Goal: Task Accomplishment & Management: Use online tool/utility

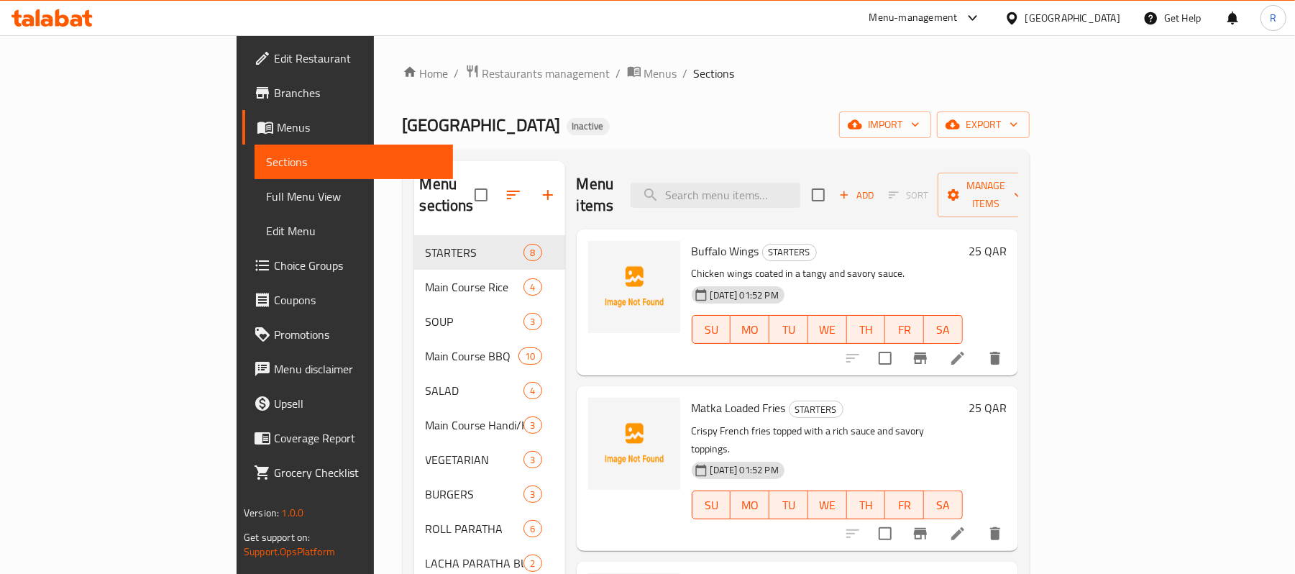
click at [1101, 20] on div "[GEOGRAPHIC_DATA]" at bounding box center [1072, 18] width 95 height 16
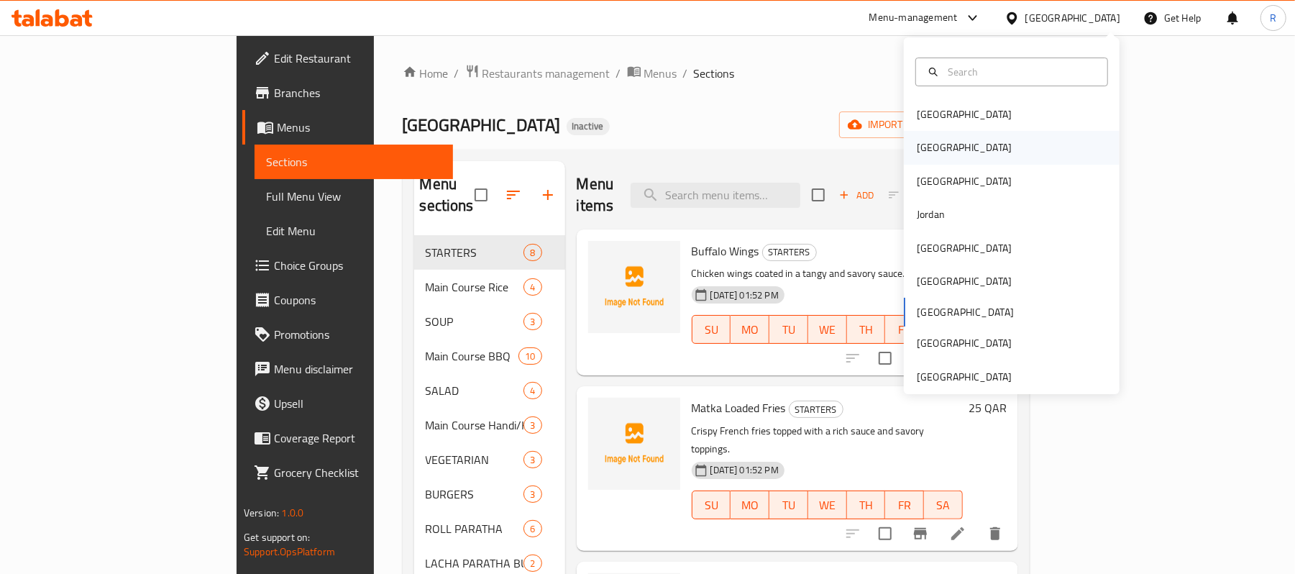
click at [986, 150] on div "[GEOGRAPHIC_DATA]" at bounding box center [1011, 147] width 216 height 33
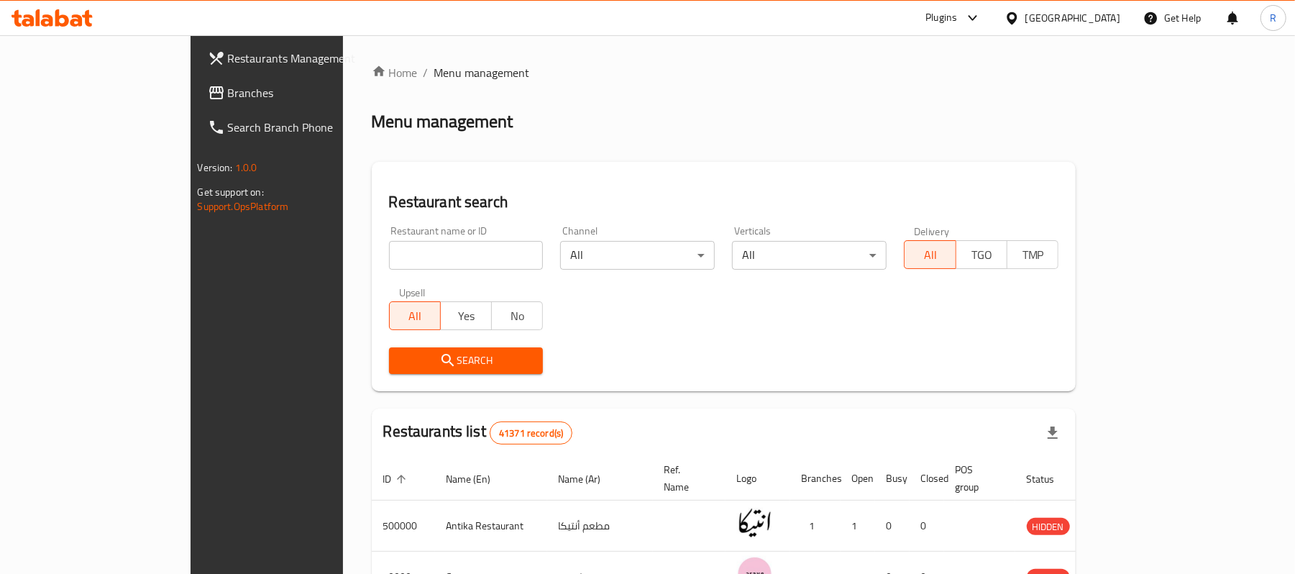
click at [228, 93] on span "Branches" at bounding box center [311, 92] width 167 height 17
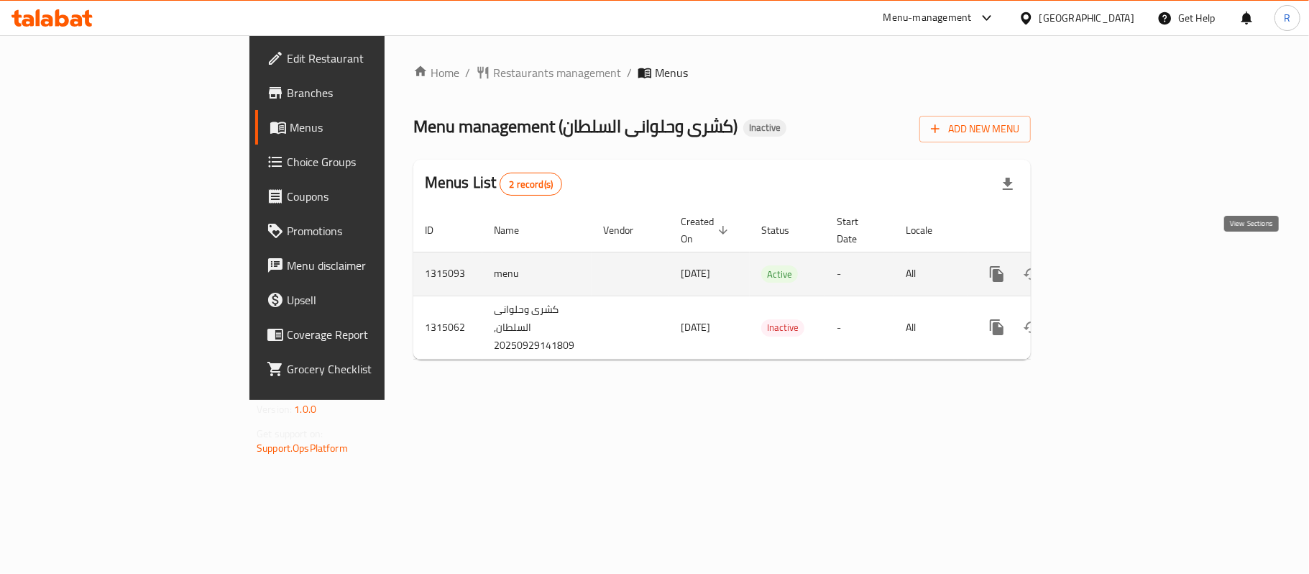
click at [1109, 265] on icon "enhanced table" at bounding box center [1100, 273] width 17 height 17
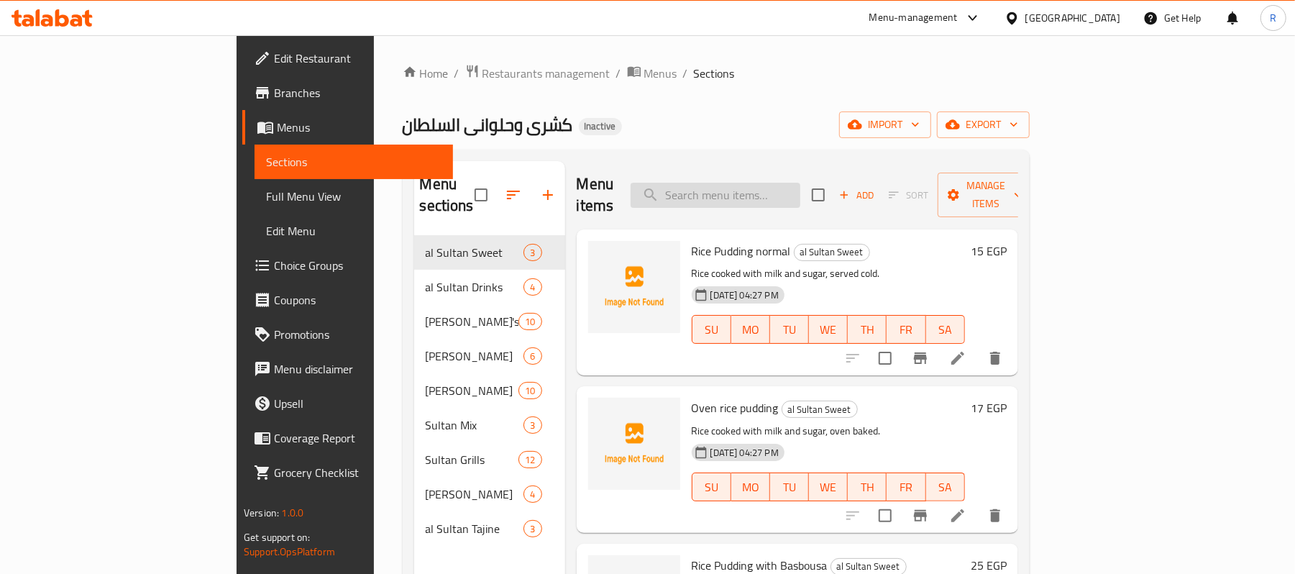
click at [800, 183] on input "search" at bounding box center [715, 195] width 170 height 25
paste input "2 لتر ونص"
type input "2 لتر ونص"
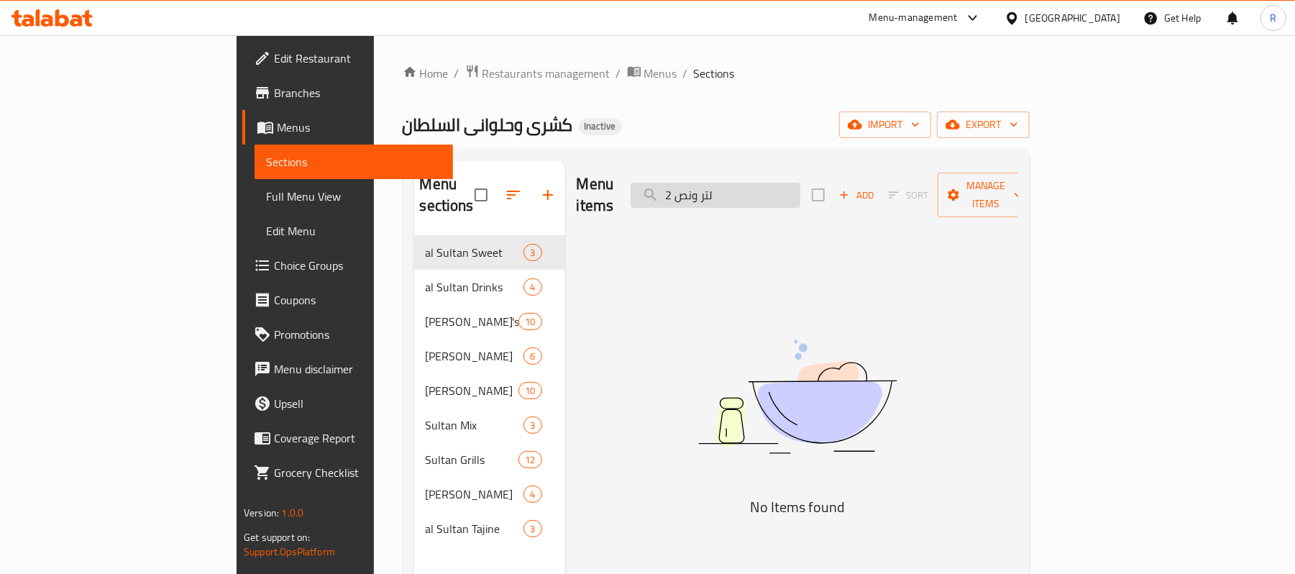
click at [800, 183] on input "2 لتر ونص" at bounding box center [715, 195] width 170 height 25
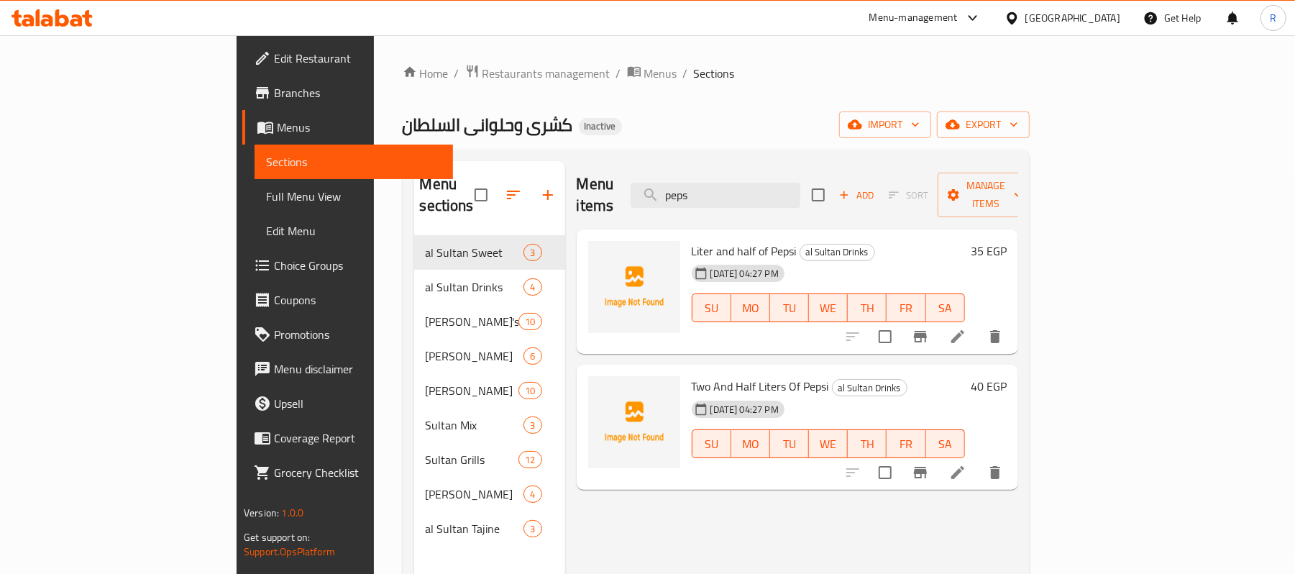
type input "peps"
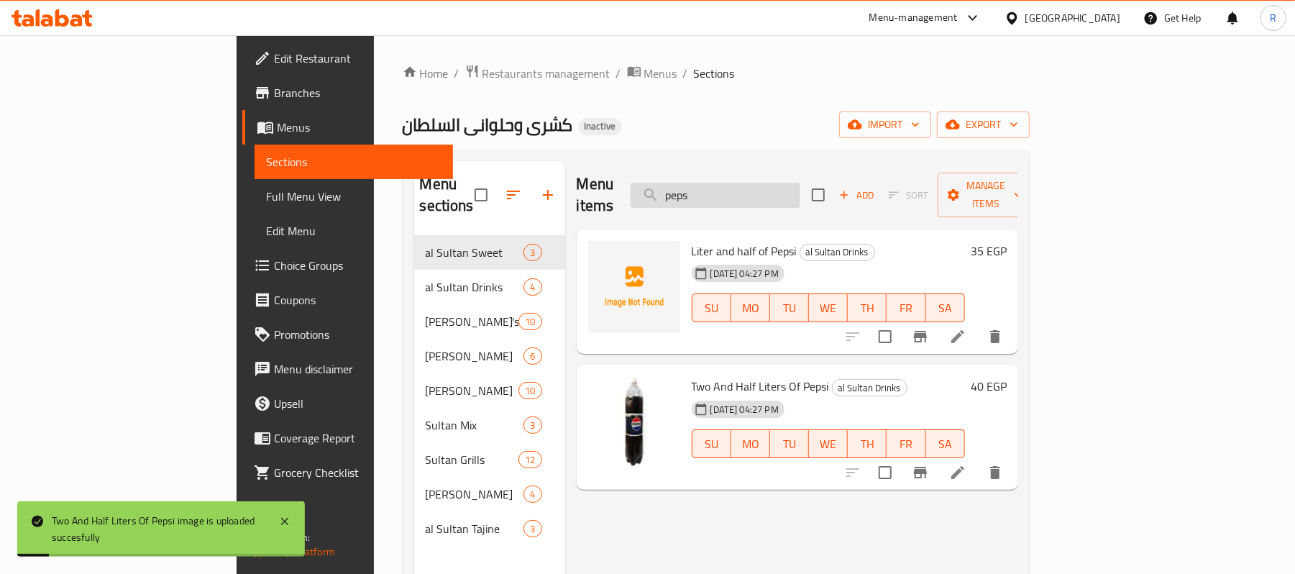
click at [786, 185] on input "peps" at bounding box center [715, 195] width 170 height 25
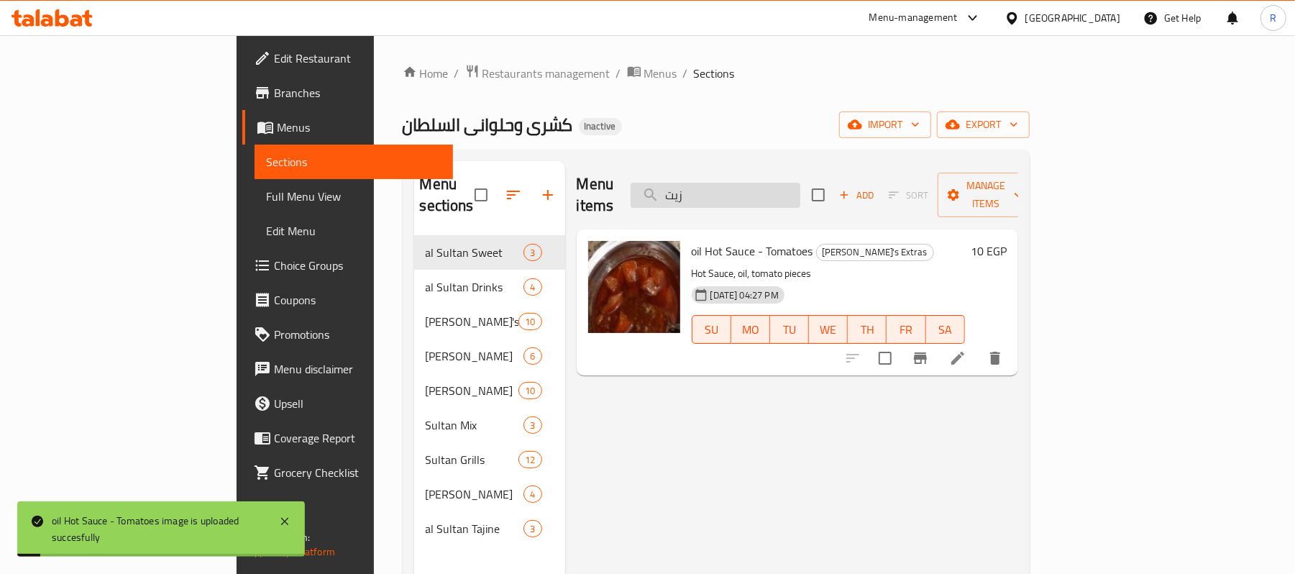
click at [800, 183] on input "زيت" at bounding box center [715, 195] width 170 height 25
paste input "واوشى صغير"
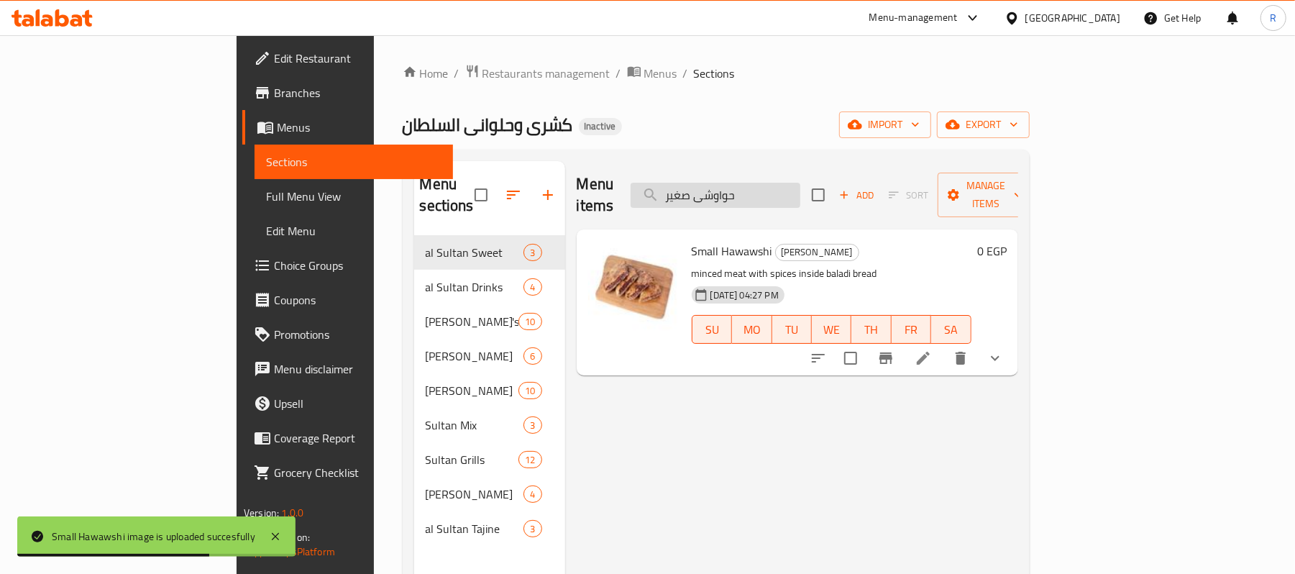
click at [800, 183] on input "حواوشى صغير" at bounding box center [715, 195] width 170 height 25
paste input "كب"
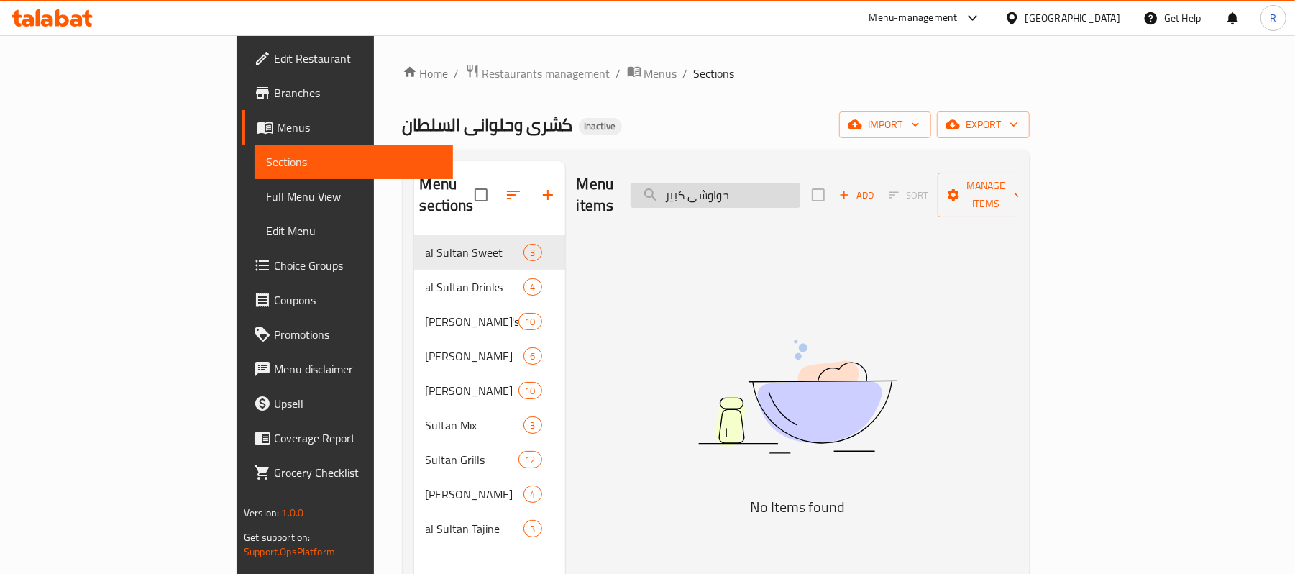
click at [768, 184] on input "حواوشى كبير" at bounding box center [715, 195] width 170 height 25
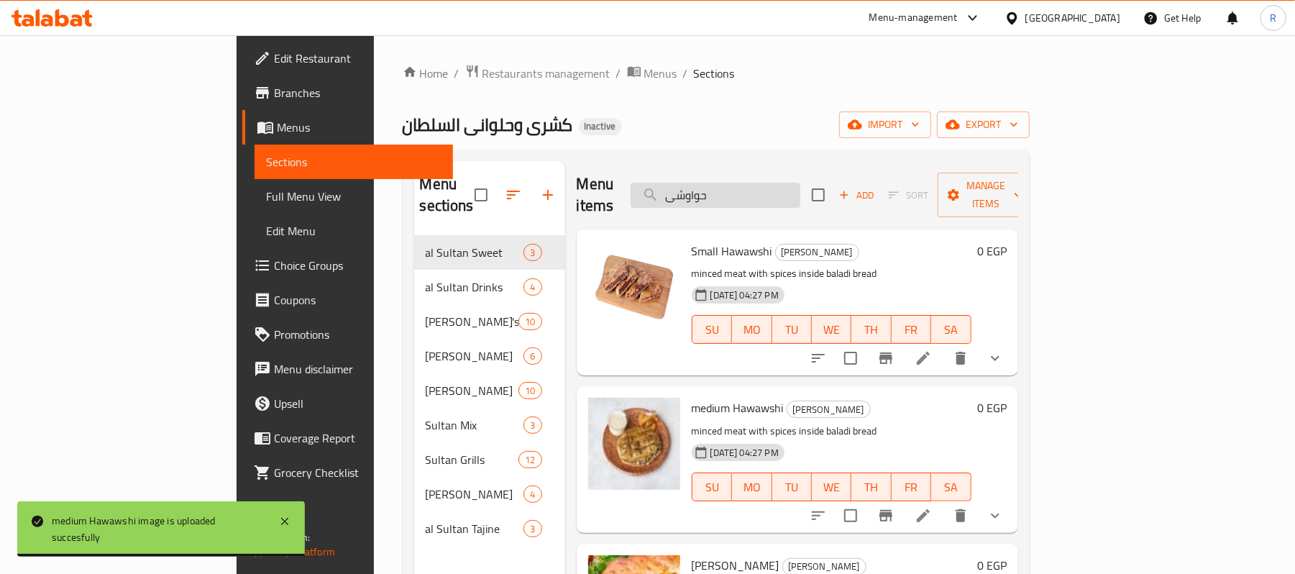
click at [791, 187] on input "حواوشى" at bounding box center [715, 195] width 170 height 25
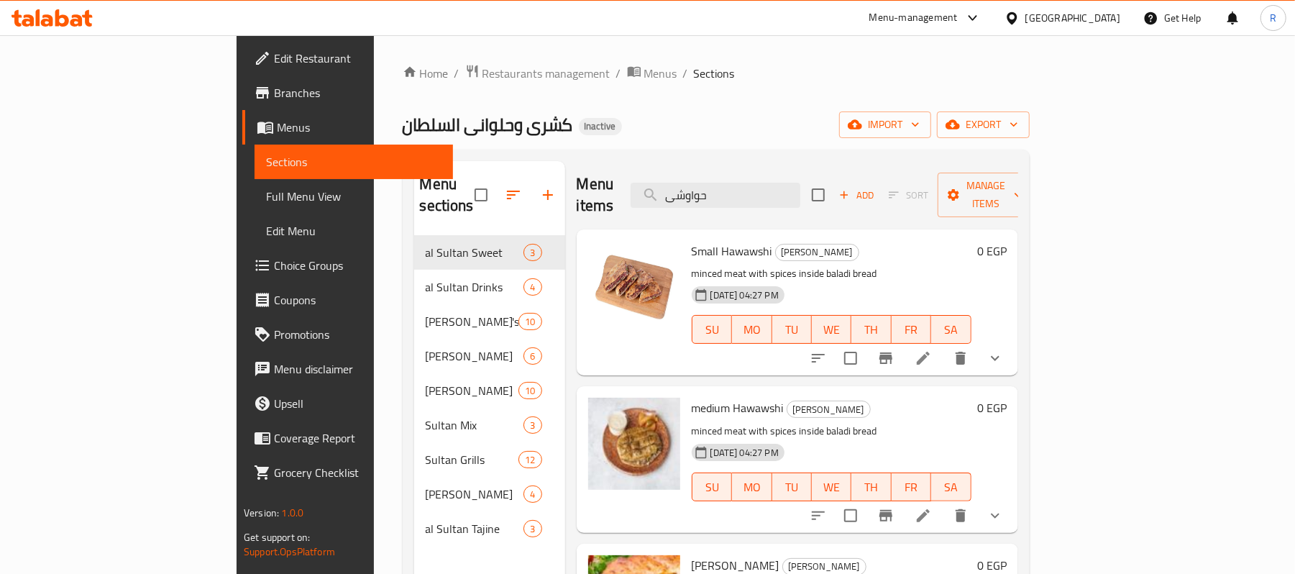
paste input "بع فرخة مشويه شيش"
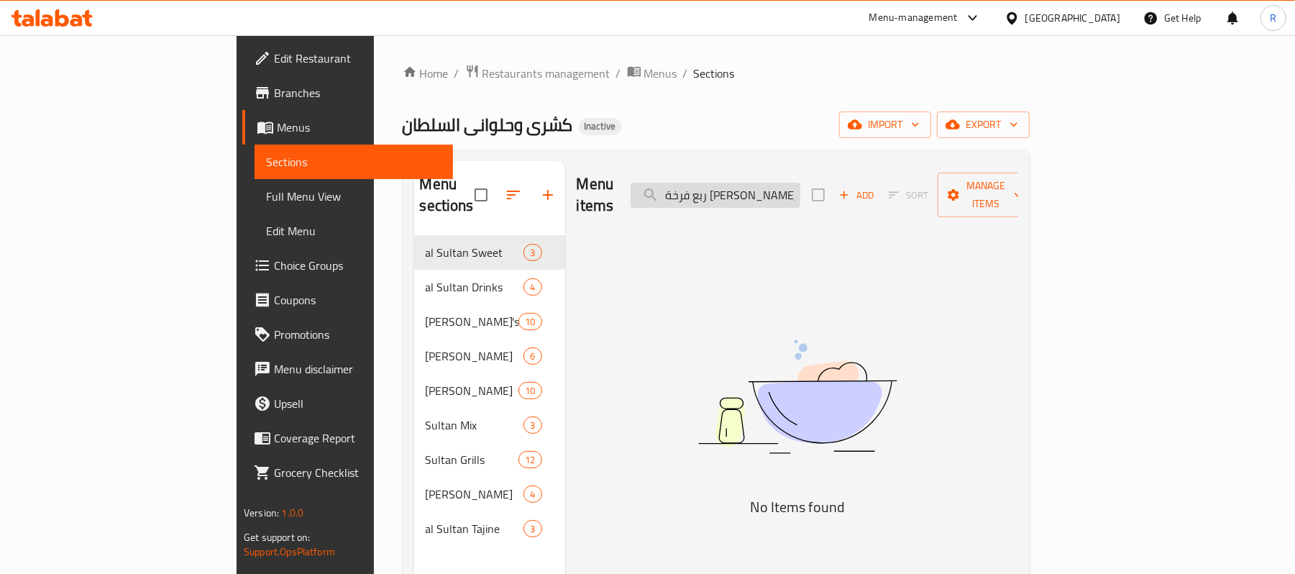
drag, startPoint x: 753, startPoint y: 188, endPoint x: 817, endPoint y: 188, distance: 63.3
click at [800, 188] on input "ربع فرخة مشويه شيش" at bounding box center [715, 195] width 170 height 25
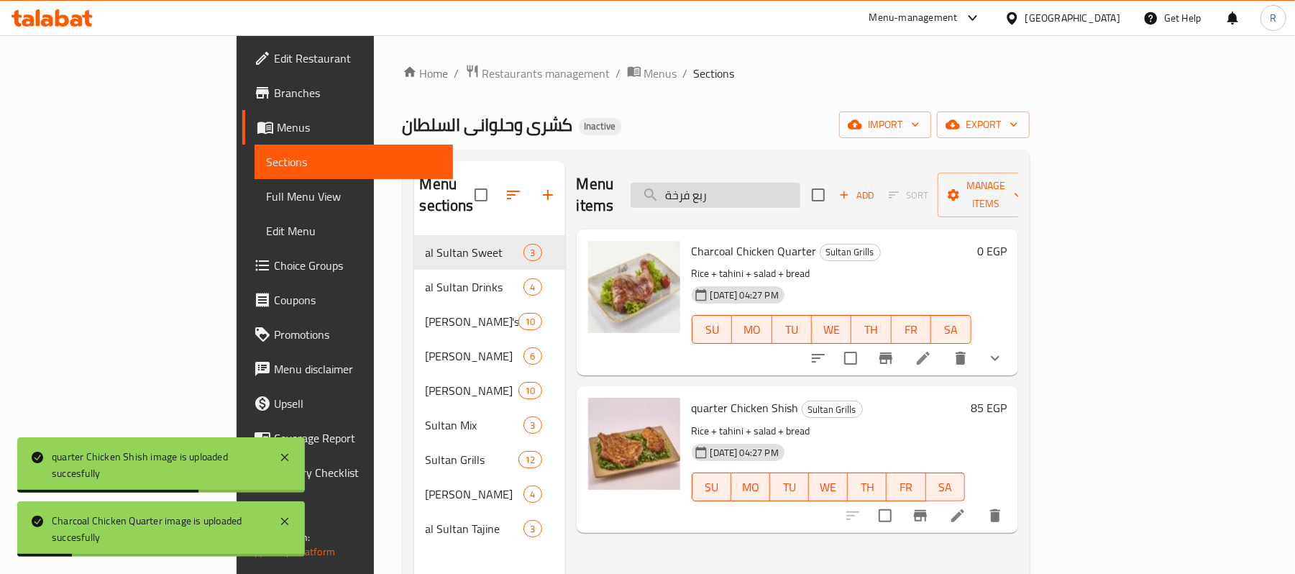
click at [800, 190] on input "ربع فرخة" at bounding box center [715, 195] width 170 height 25
paste input "اندوتش كفته"
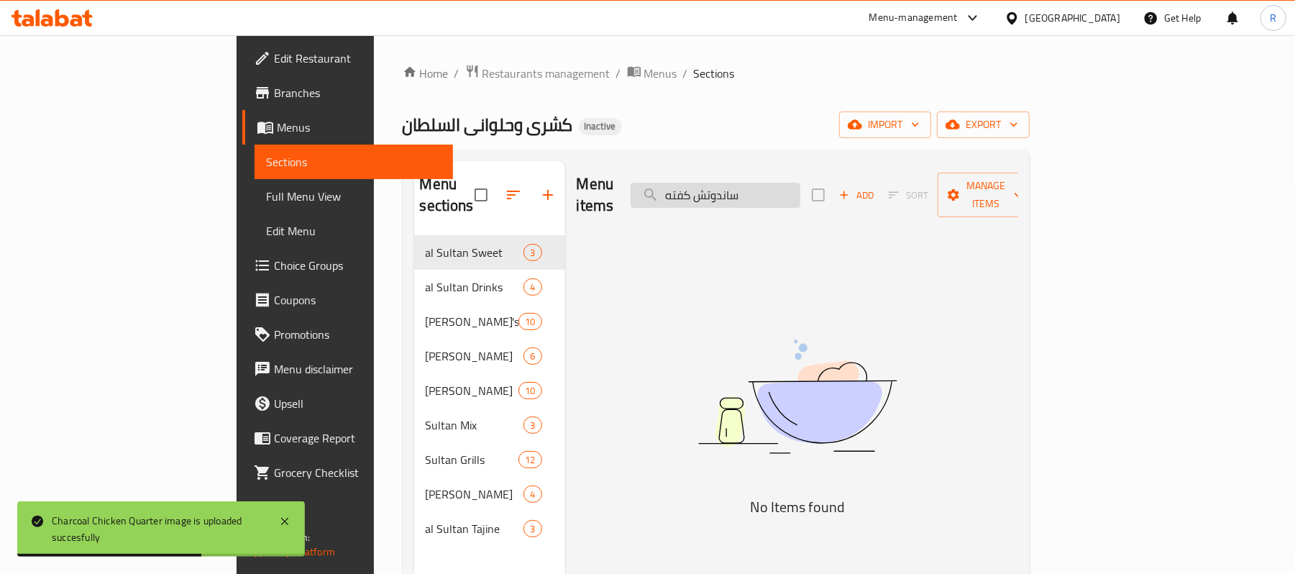
click at [794, 183] on input "ساندوتش كفته" at bounding box center [715, 195] width 170 height 25
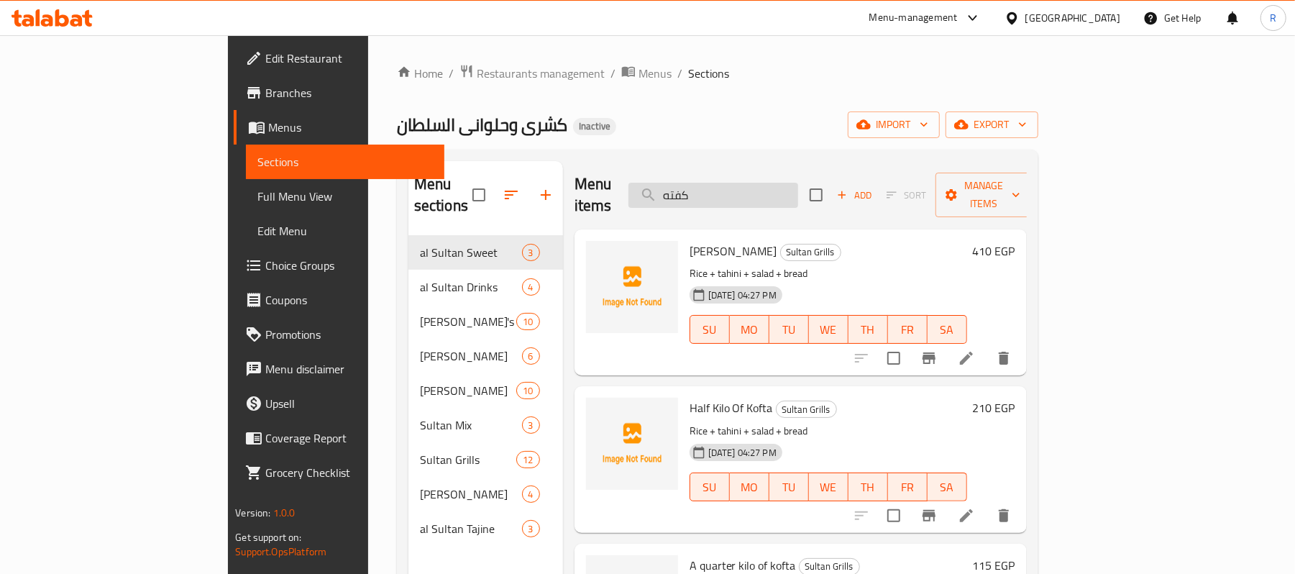
click at [783, 193] on input "كفته" at bounding box center [713, 195] width 170 height 25
paste input "طبق كشرى جامبو"
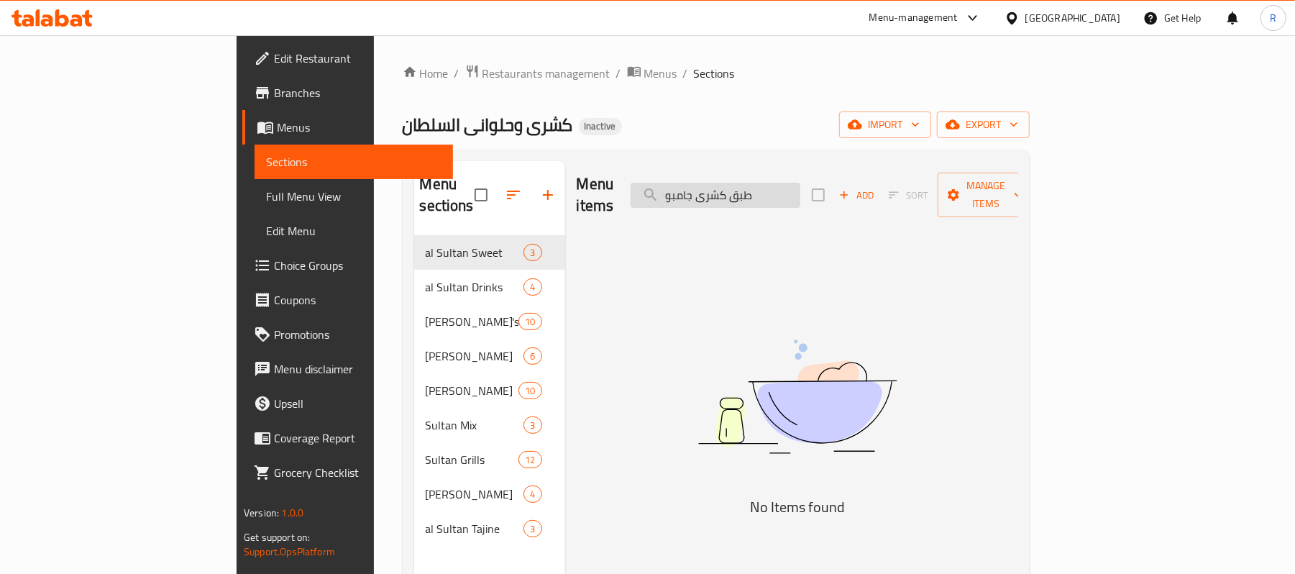
click at [800, 190] on input "طبق كشرى جامبو" at bounding box center [715, 195] width 170 height 25
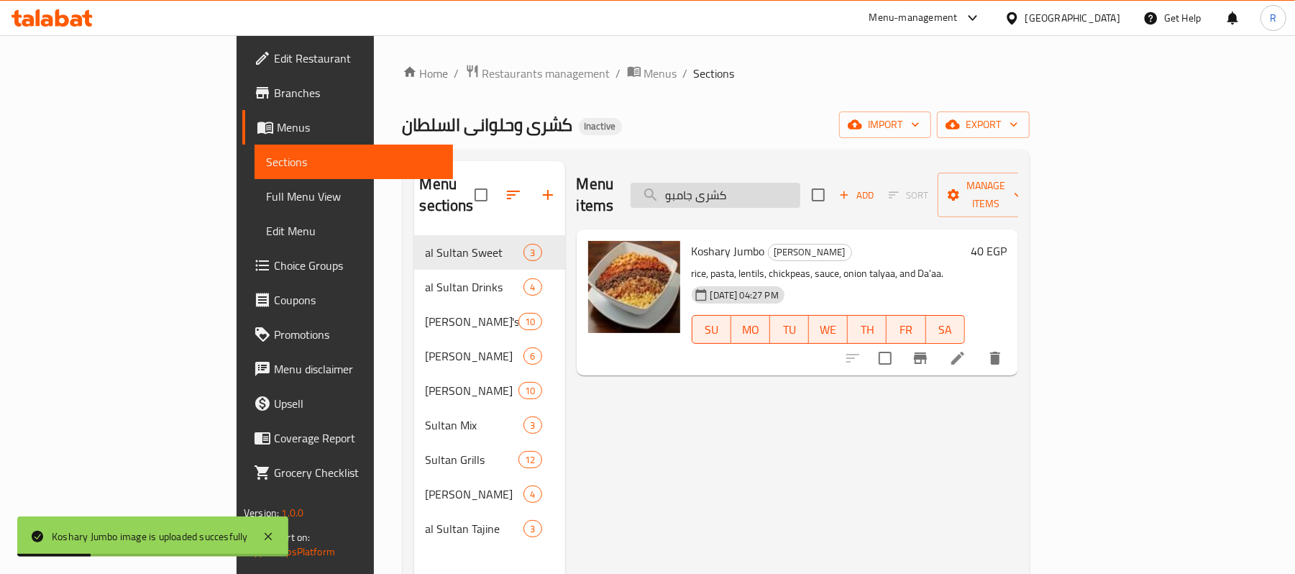
click at [800, 187] on input "كشرى جامبو" at bounding box center [715, 195] width 170 height 25
paste input "طبق كشرى كبدة كبير"
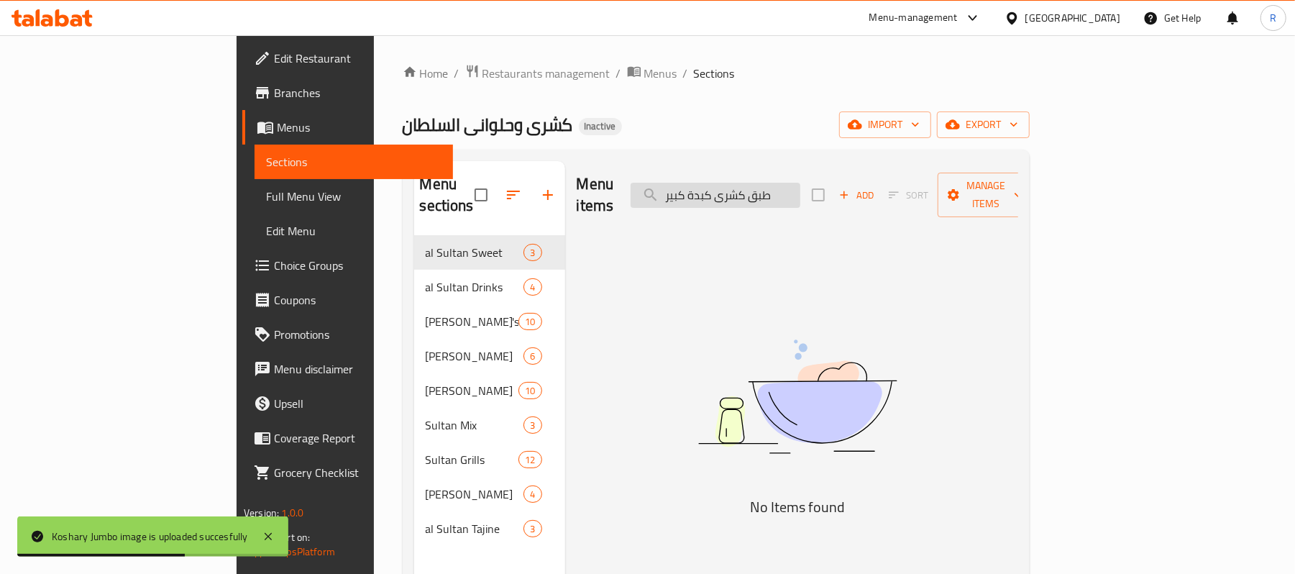
click at [783, 183] on input "طبق كشرى كبدة كبير" at bounding box center [715, 195] width 170 height 25
click at [887, 184] on div "Menu items طبق كشرى كبدة كبير Add Sort Manage items" at bounding box center [796, 195] width 441 height 68
click at [800, 185] on input "طبق كشرى كبدة كبير" at bounding box center [715, 195] width 170 height 25
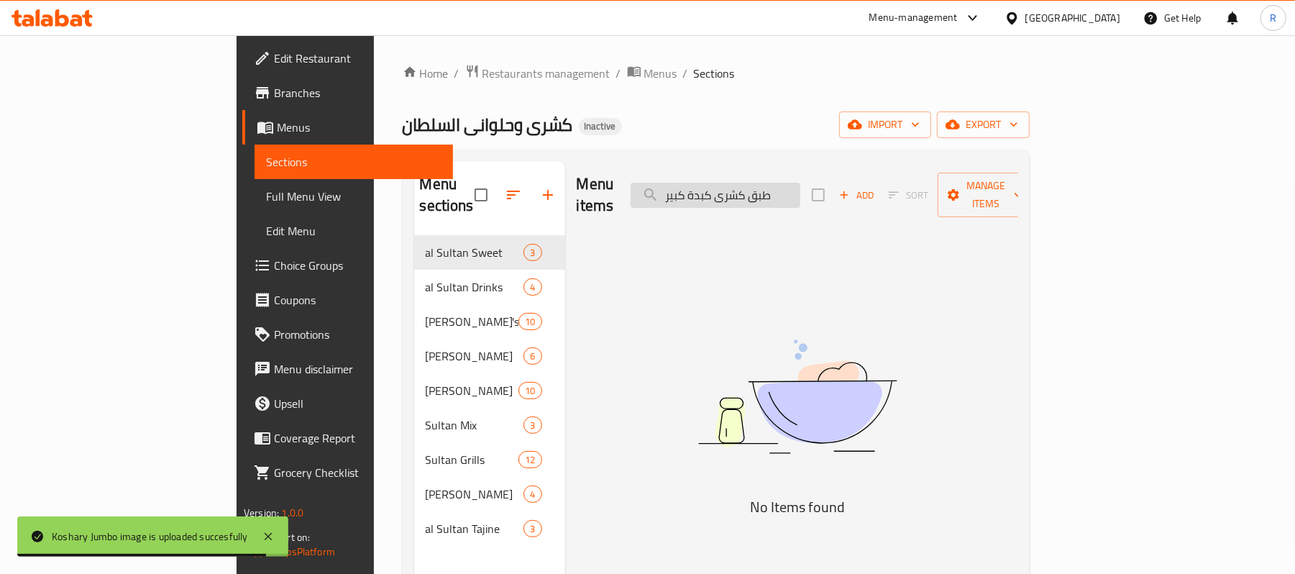
click at [800, 185] on input "طبق كشرى كبدة كبير" at bounding box center [715, 195] width 170 height 25
type input "كشرى كبدة كبير"
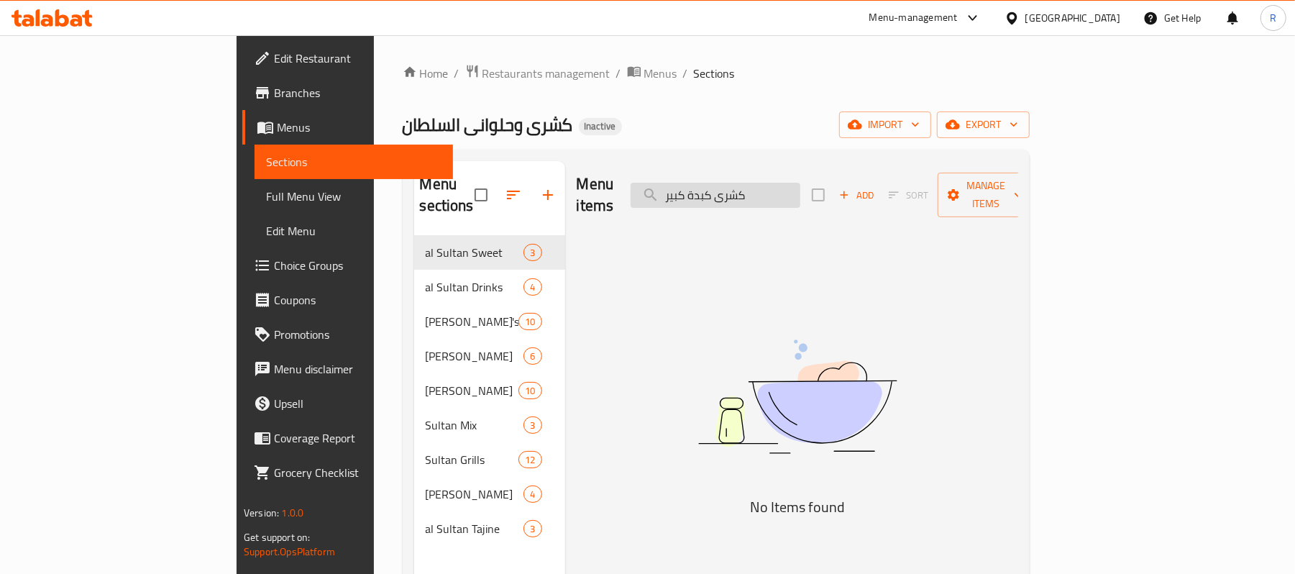
click at [758, 185] on input "كشرى كبدة كبير" at bounding box center [715, 195] width 170 height 25
click at [798, 188] on input "كشرى كبدة كبير" at bounding box center [715, 195] width 170 height 25
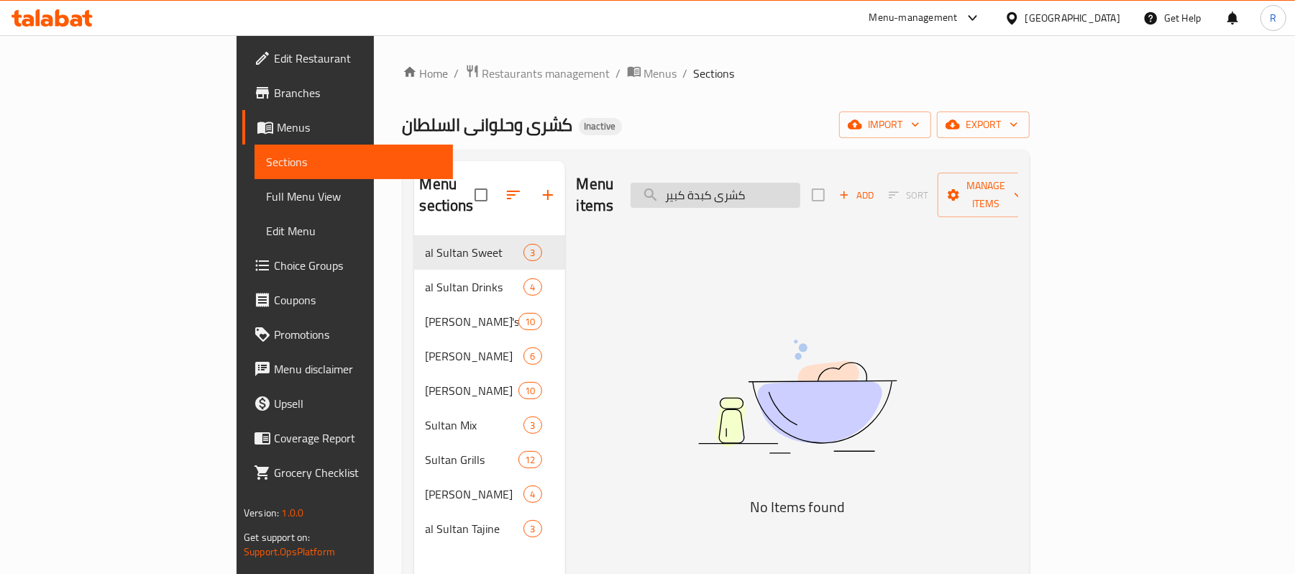
click at [798, 193] on input "كشرى كبدة كبير" at bounding box center [715, 195] width 170 height 25
drag, startPoint x: 797, startPoint y: 190, endPoint x: 737, endPoint y: 197, distance: 60.1
click at [737, 197] on input "كشرى كبدة كبير" at bounding box center [715, 195] width 170 height 25
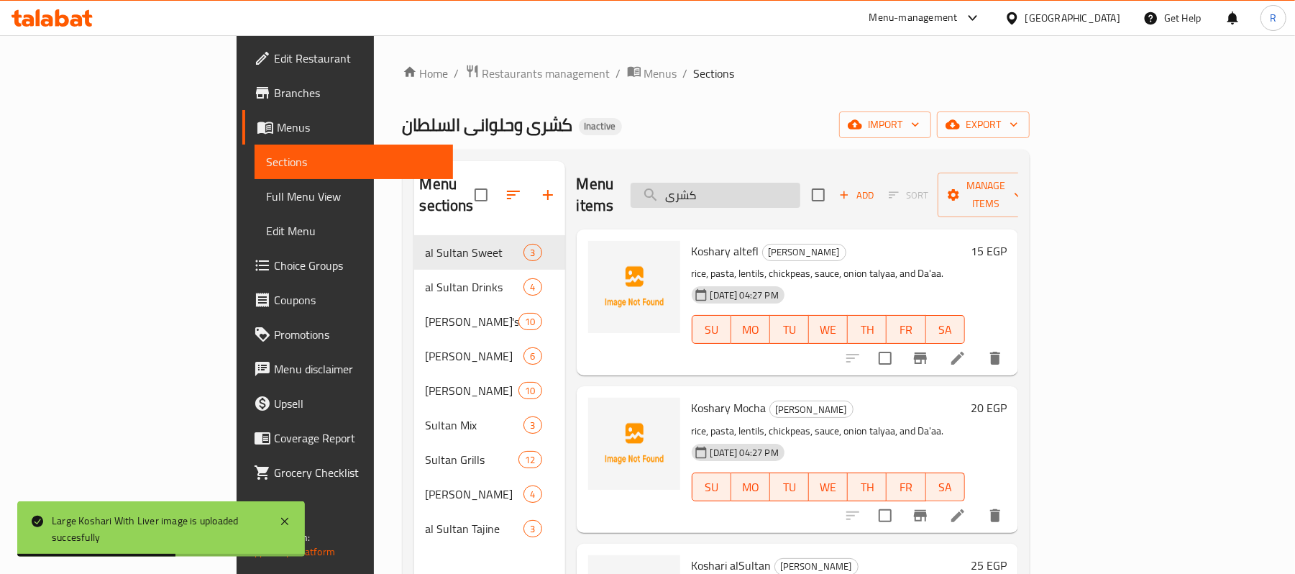
click at [795, 183] on input "كشرى" at bounding box center [715, 195] width 170 height 25
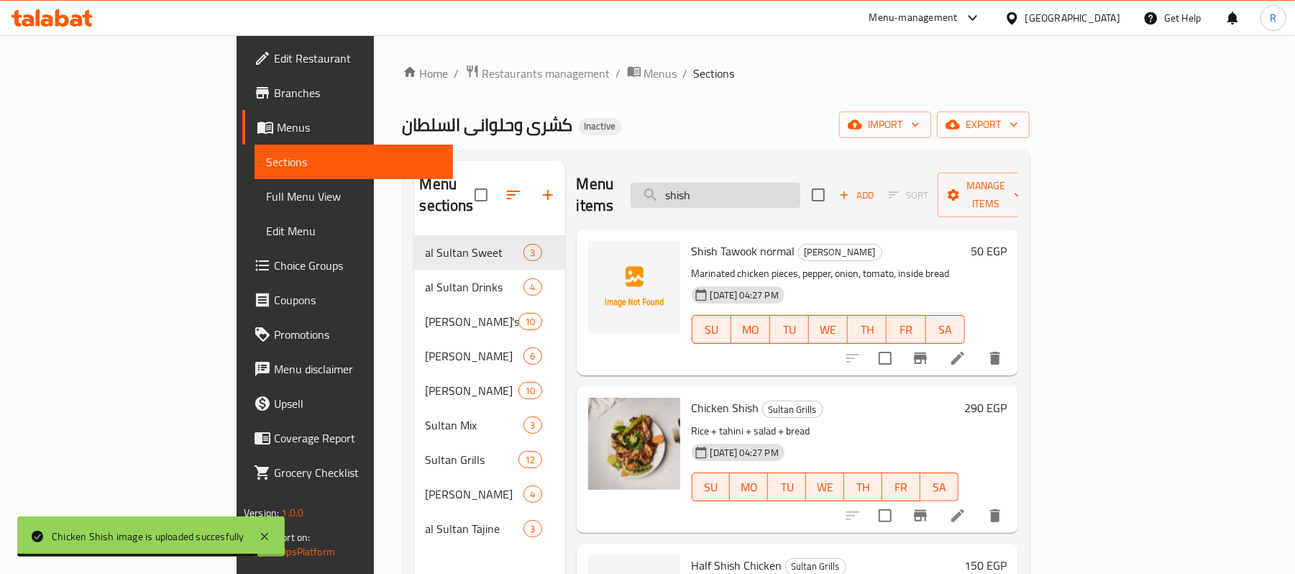
click at [788, 183] on input "shish" at bounding box center [715, 195] width 170 height 25
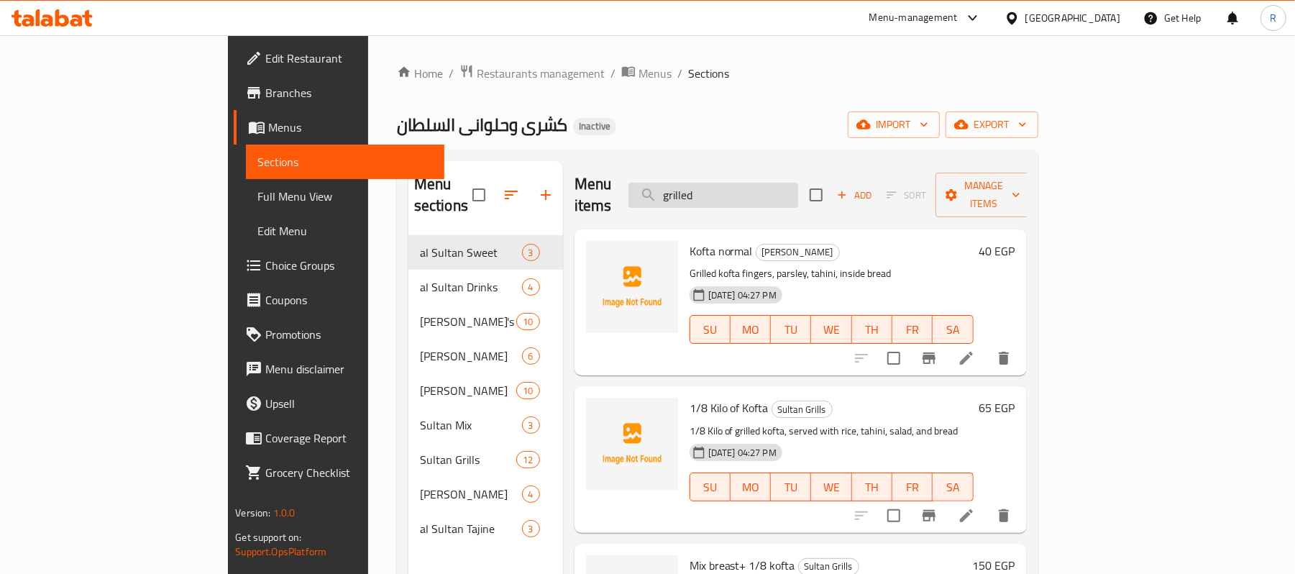
click at [794, 191] on input "grilled" at bounding box center [713, 195] width 170 height 25
click at [798, 187] on input "chicken" at bounding box center [713, 195] width 170 height 25
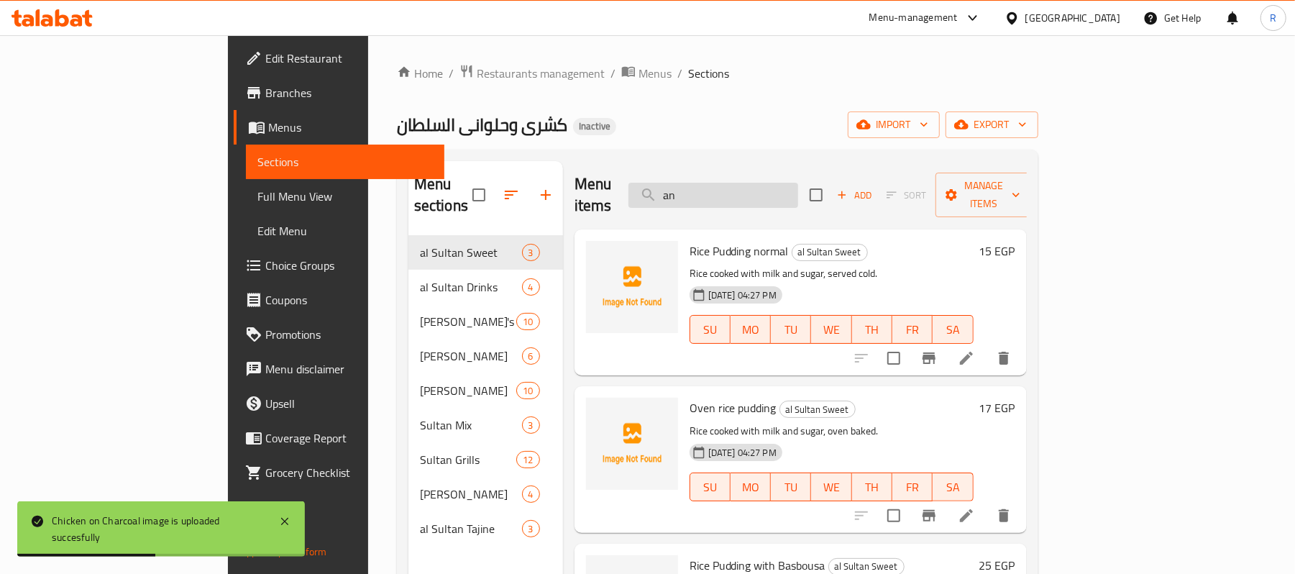
type input "a"
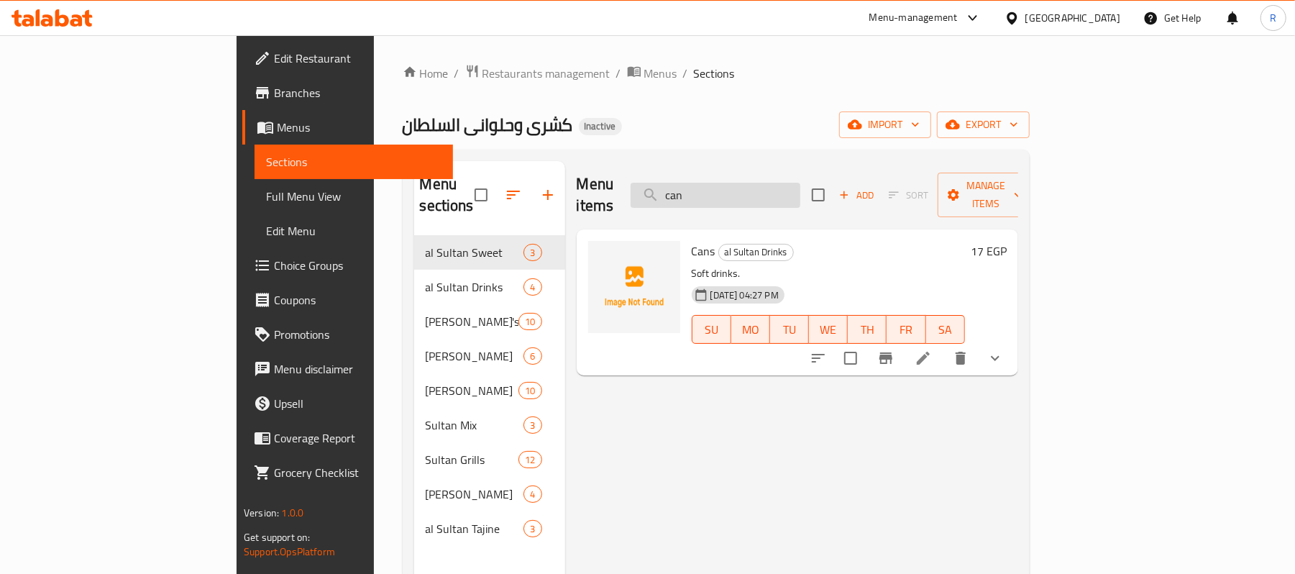
click at [800, 183] on input "can" at bounding box center [715, 195] width 170 height 25
paste input "كشرى السلطان"
click at [775, 183] on input "كشرى السلطان" at bounding box center [715, 195] width 170 height 25
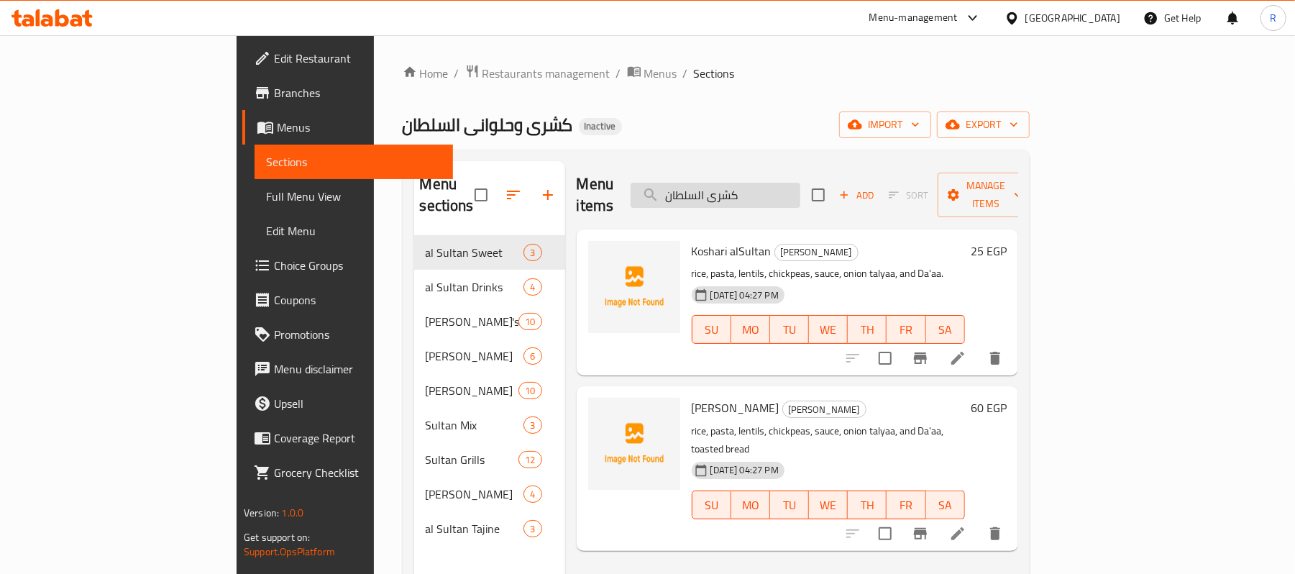
click at [775, 183] on input "كشرى السلطان" at bounding box center [715, 195] width 170 height 25
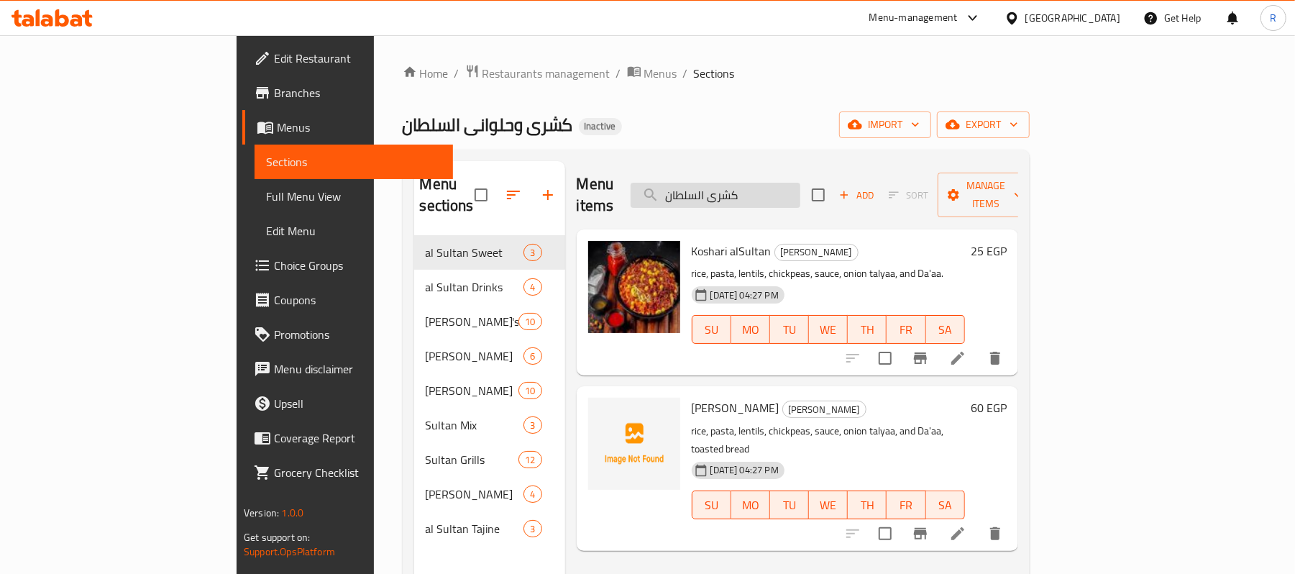
click at [800, 187] on input "كشرى السلطان" at bounding box center [715, 195] width 170 height 25
click at [778, 187] on input "كشرى السلطان" at bounding box center [715, 195] width 170 height 25
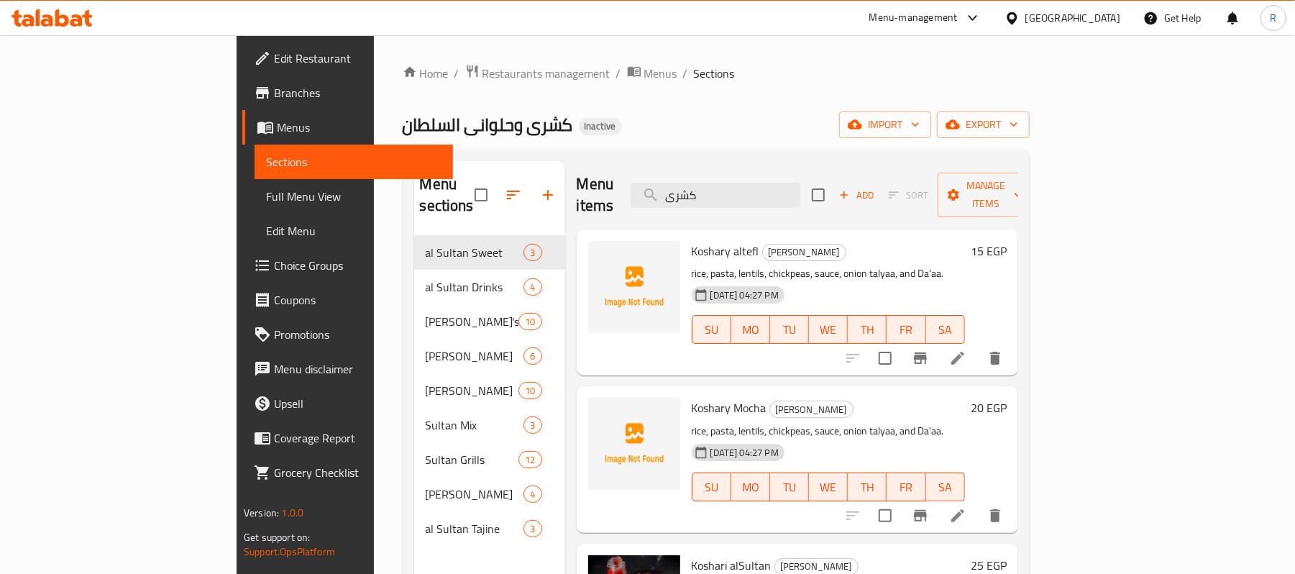
type input "كشرى"
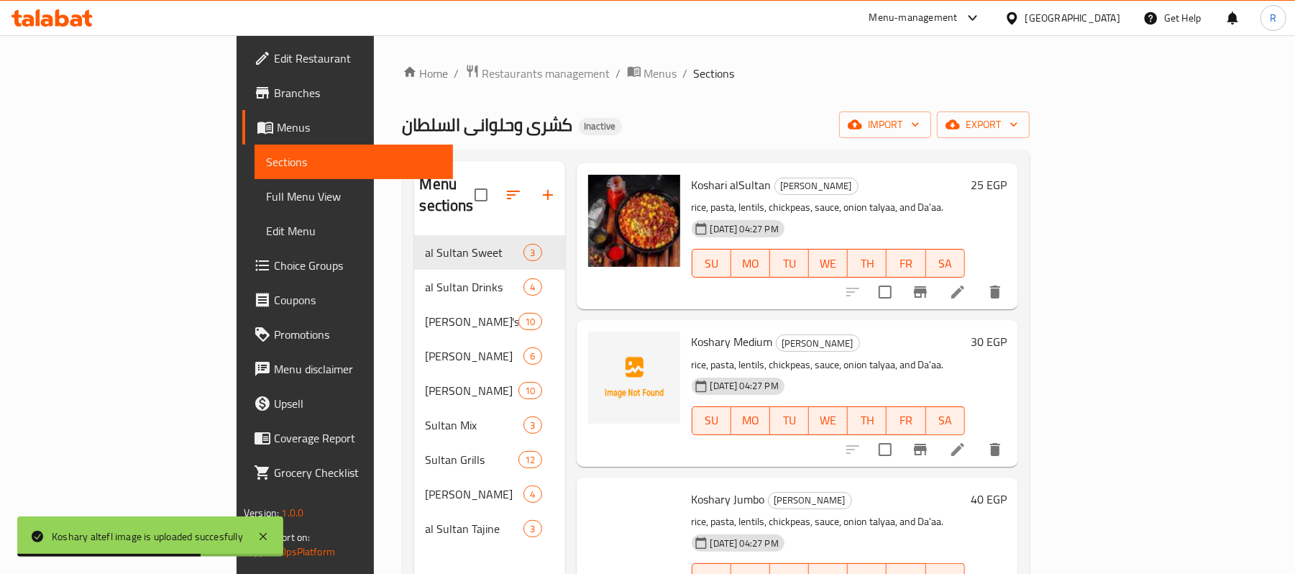
scroll to position [383, 0]
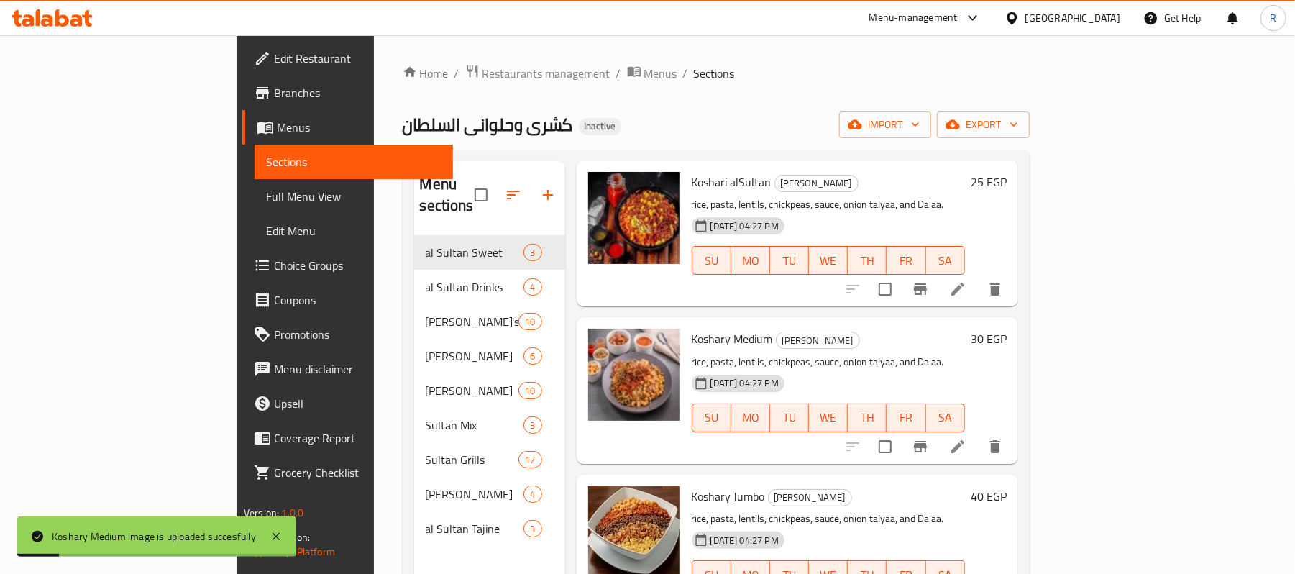
click at [266, 193] on span "Full Menu View" at bounding box center [353, 196] width 175 height 17
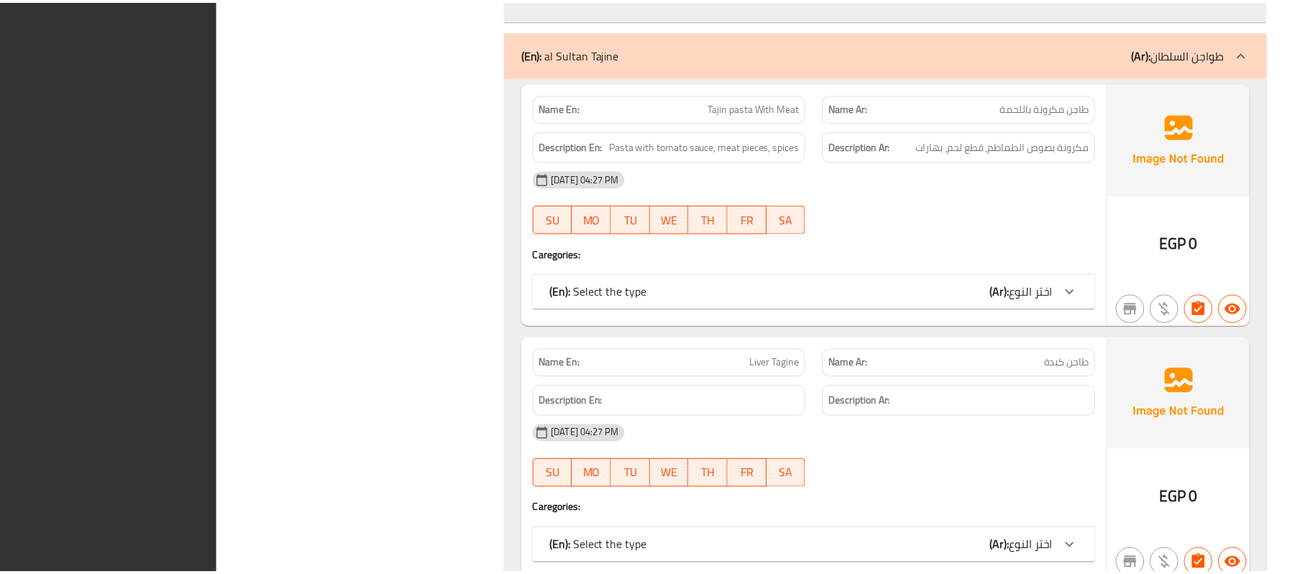
scroll to position [11253, 0]
